Goal: Task Accomplishment & Management: Use online tool/utility

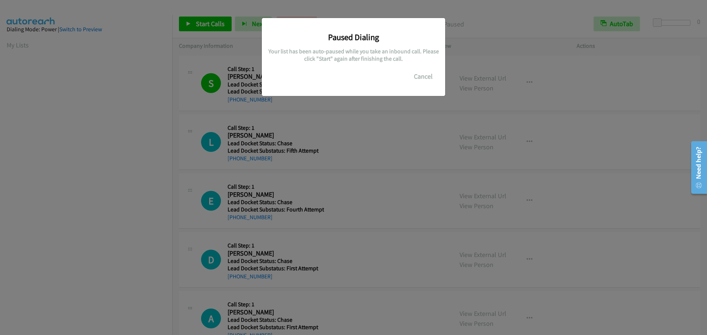
scroll to position [78, 0]
click at [422, 72] on button "Cancel" at bounding box center [423, 76] width 33 height 15
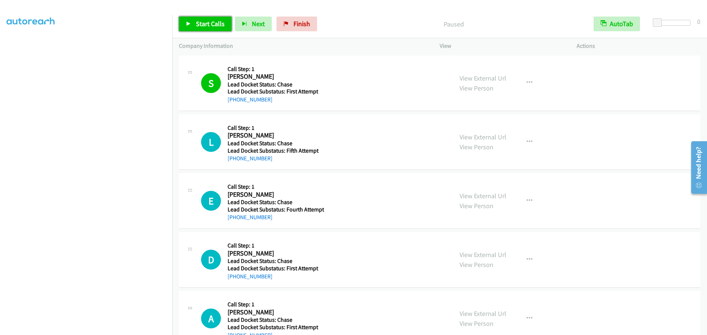
click at [200, 19] on link "Start Calls" at bounding box center [205, 24] width 53 height 15
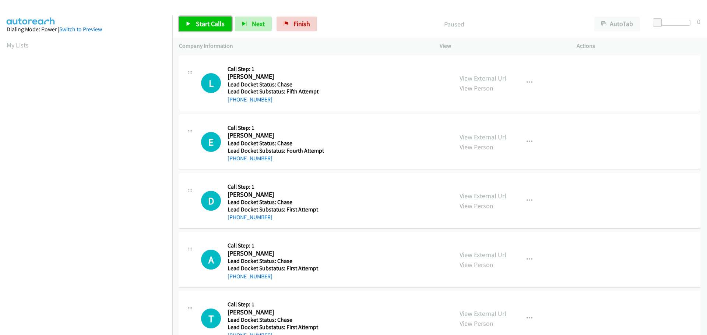
click at [212, 22] on span "Start Calls" at bounding box center [210, 24] width 29 height 8
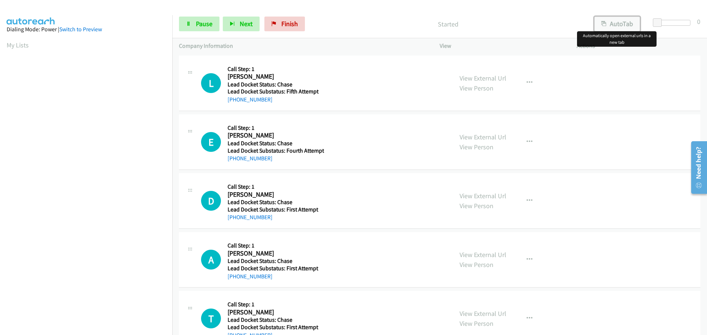
click at [619, 25] on button "AutoTab" at bounding box center [617, 24] width 46 height 15
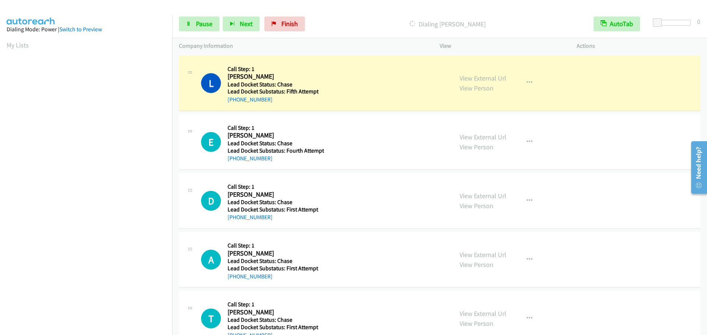
scroll to position [78, 0]
click at [209, 24] on span "Pause" at bounding box center [204, 24] width 17 height 8
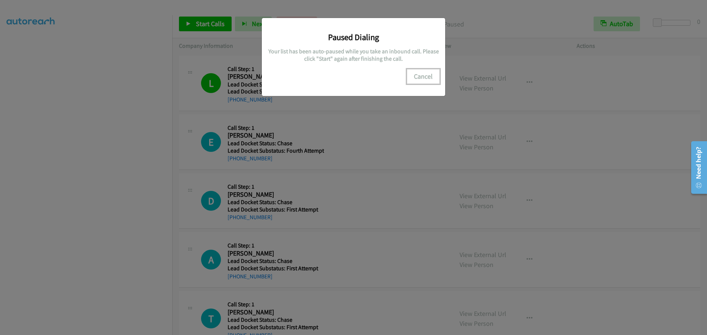
click at [429, 78] on button "Cancel" at bounding box center [423, 76] width 33 height 15
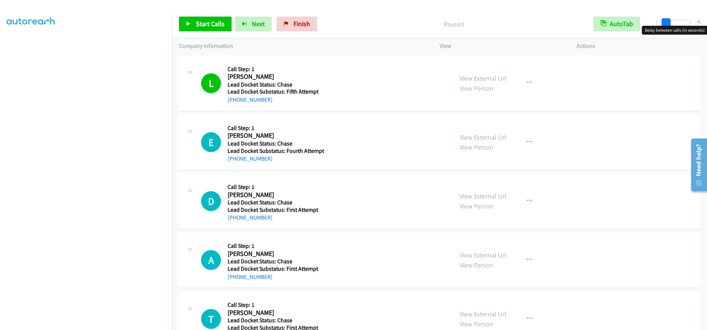
drag, startPoint x: 655, startPoint y: 22, endPoint x: 663, endPoint y: 22, distance: 8.5
click at [663, 22] on span at bounding box center [665, 22] width 9 height 9
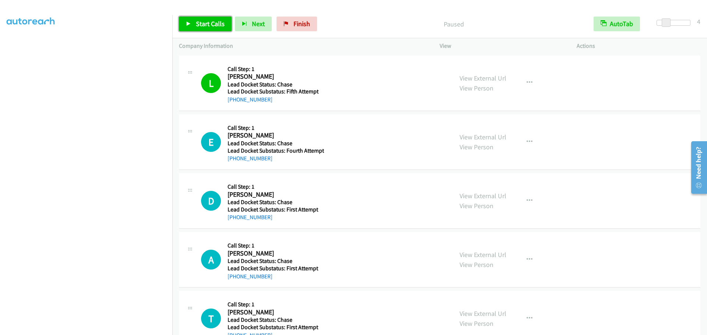
click at [202, 28] on span "Start Calls" at bounding box center [210, 24] width 29 height 8
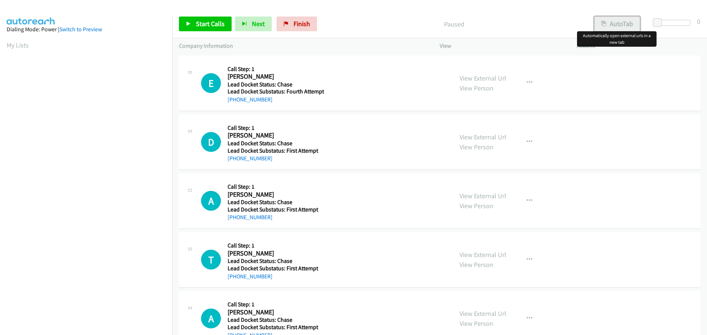
click at [611, 24] on button "AutoTab" at bounding box center [617, 24] width 46 height 15
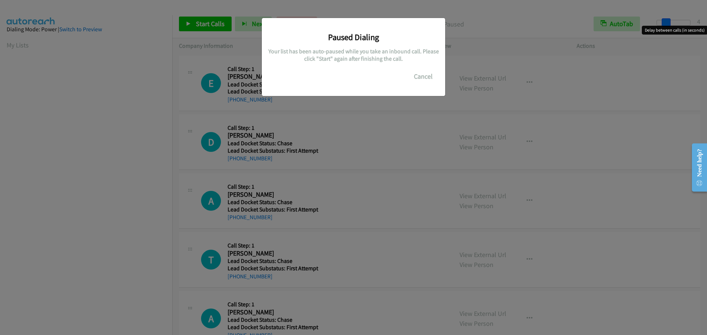
drag, startPoint x: 657, startPoint y: 22, endPoint x: 664, endPoint y: 21, distance: 6.6
click at [664, 21] on main "Start Calls Pause Next Finish Paused AutoTab AutoTab 4 Company Information Info…" at bounding box center [353, 17] width 707 height 35
click at [426, 76] on button "Cancel" at bounding box center [423, 76] width 33 height 15
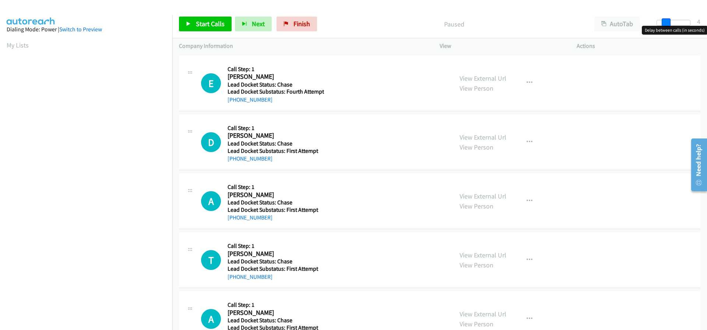
drag, startPoint x: 658, startPoint y: 22, endPoint x: 666, endPoint y: 22, distance: 8.1
click at [666, 22] on span at bounding box center [665, 22] width 9 height 9
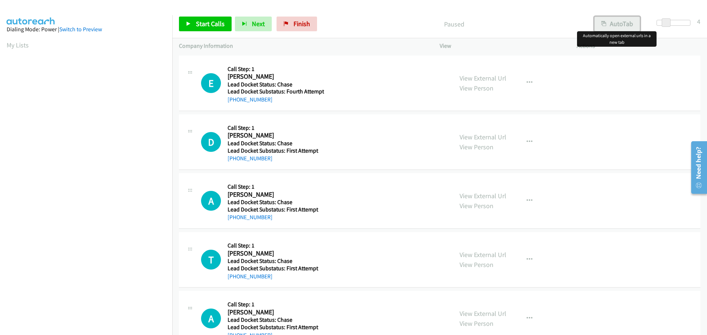
click at [628, 22] on button "AutoTab" at bounding box center [617, 24] width 46 height 15
click at [215, 23] on span "Start Calls" at bounding box center [210, 24] width 29 height 8
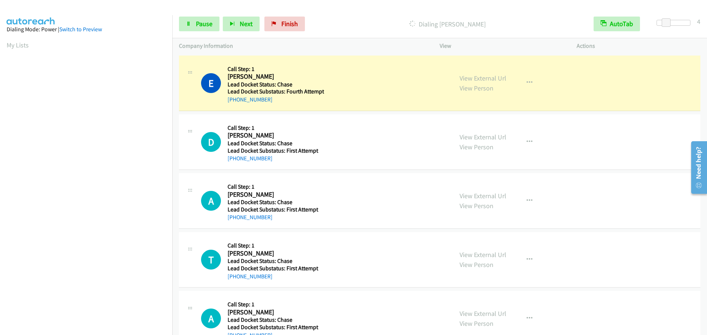
scroll to position [78, 0]
